Goal: Find specific page/section

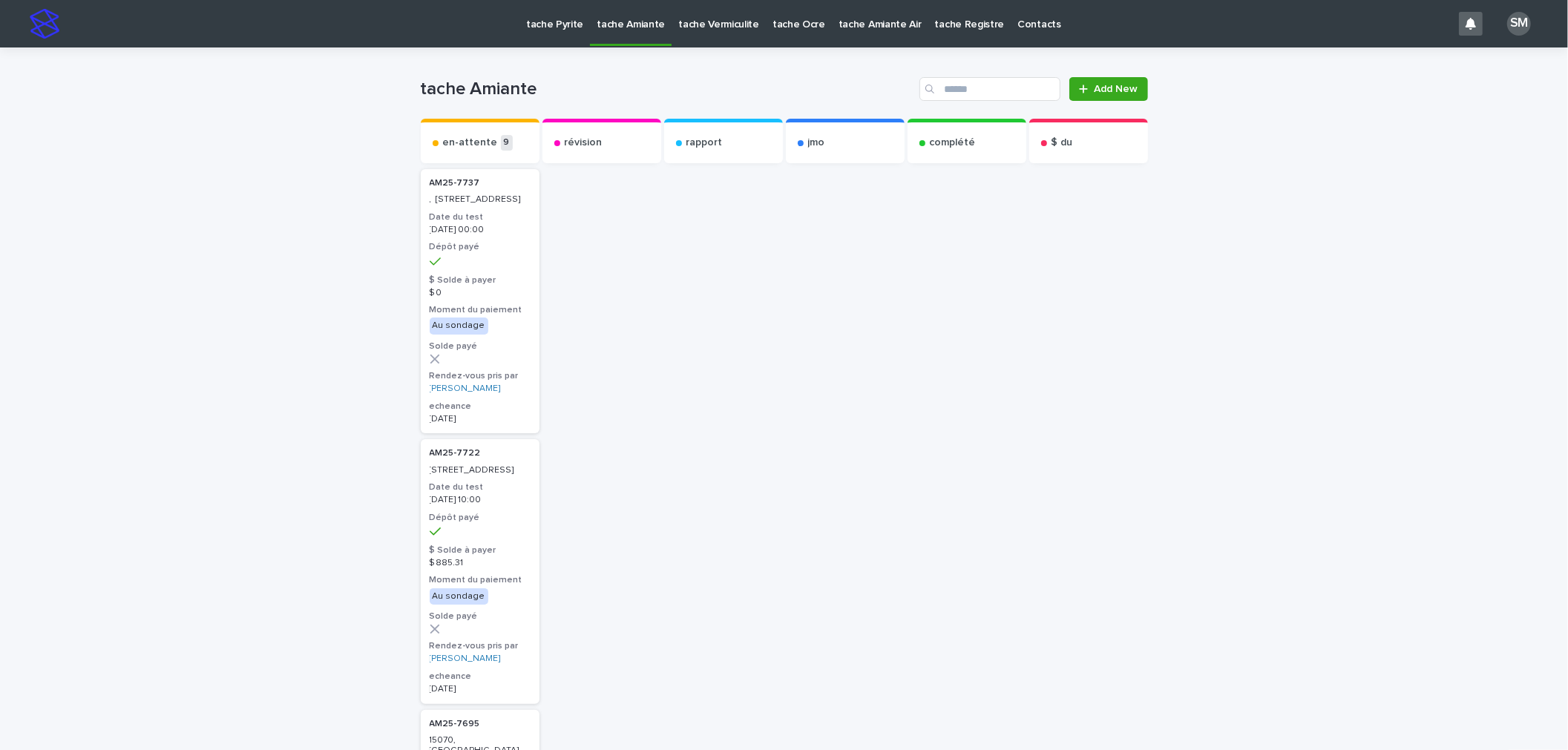
click at [697, 26] on p "tache Vermiculite" at bounding box center [719, 15] width 81 height 31
